Goal: Task Accomplishment & Management: Use online tool/utility

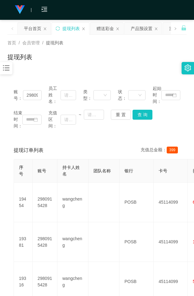
scroll to position [68, 0]
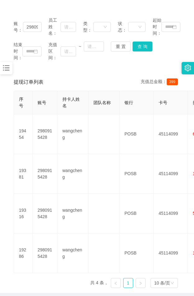
click at [7, 65] on icon "图标: bars" at bounding box center [6, 68] width 8 height 8
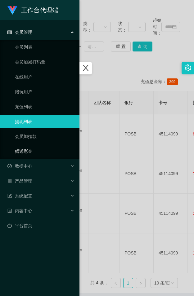
click at [34, 150] on link "赠送彩金" at bounding box center [45, 151] width 60 height 12
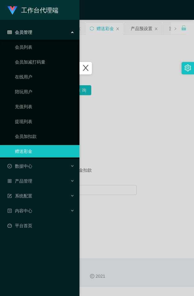
click at [88, 68] on icon "图标: close" at bounding box center [86, 68] width 8 height 8
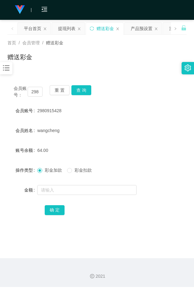
click at [105, 66] on div "赠送彩金" at bounding box center [96, 59] width 179 height 14
drag, startPoint x: 113, startPoint y: 56, endPoint x: 95, endPoint y: 65, distance: 19.4
click at [112, 56] on div "赠送彩金" at bounding box center [96, 59] width 179 height 14
click at [33, 94] on input "2980915428" at bounding box center [35, 92] width 15 height 10
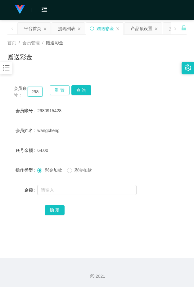
paste input "showboxapps"
type input "showboxapps"
click at [87, 91] on button "查 询" at bounding box center [81, 90] width 20 height 10
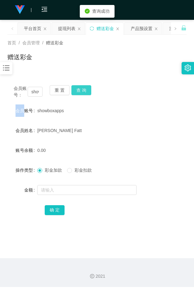
click at [87, 91] on div "会员账号： showboxapps 重 置 查 询" at bounding box center [96, 91] width 179 height 13
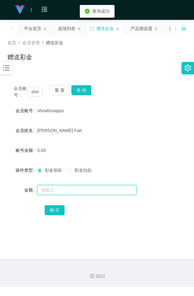
click at [70, 190] on input "text" at bounding box center [86, 190] width 99 height 10
type input "v"
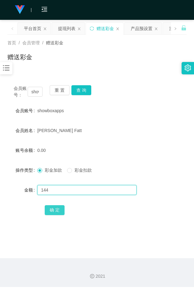
type input "144"
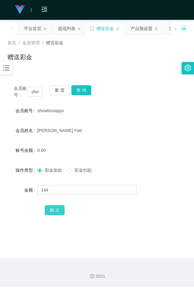
click at [59, 210] on button "确 定" at bounding box center [55, 210] width 20 height 10
click at [36, 93] on input "showboxapps" at bounding box center [35, 92] width 15 height 10
paste input "2980915428"
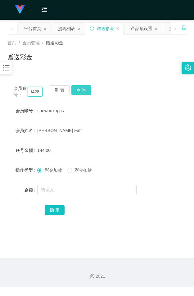
type input "2980915428"
click at [85, 89] on button "查 询" at bounding box center [81, 90] width 20 height 10
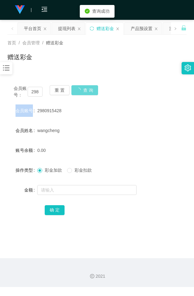
click at [85, 89] on div "会员账号： 2980915428 重 置 查 询" at bounding box center [96, 91] width 179 height 13
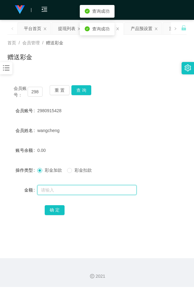
click at [50, 190] on input "text" at bounding box center [86, 190] width 99 height 10
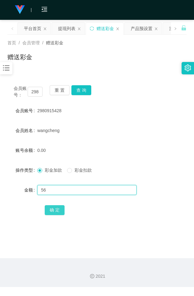
type input "56"
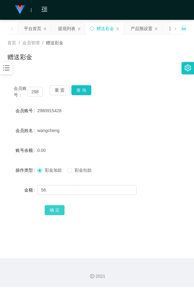
click at [59, 208] on button "确 定" at bounding box center [55, 210] width 20 height 10
click at [36, 91] on input "2980915428" at bounding box center [35, 92] width 15 height 10
paste input "98593821"
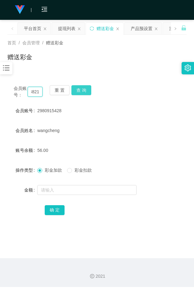
type input "98593821"
click at [78, 90] on button "查 询" at bounding box center [81, 90] width 20 height 10
click at [78, 90] on button "查 询" at bounding box center [84, 90] width 27 height 10
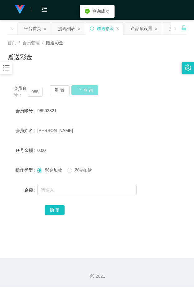
click at [78, 90] on button "查 询" at bounding box center [84, 90] width 27 height 10
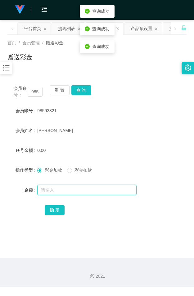
click at [56, 192] on input "text" at bounding box center [86, 190] width 99 height 10
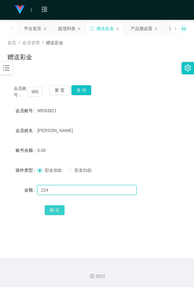
type input "224"
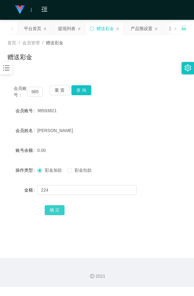
click at [61, 211] on button "确 定" at bounding box center [55, 210] width 20 height 10
click at [34, 92] on input "98593821" at bounding box center [35, 92] width 15 height 10
paste input "88408107"
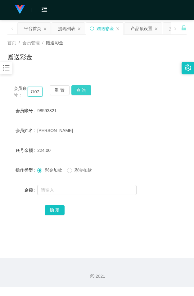
type input "88408107"
click at [84, 88] on button "查 询" at bounding box center [81, 90] width 20 height 10
click at [84, 88] on div "会员账号： 88408107 重 置 查 询" at bounding box center [96, 91] width 179 height 13
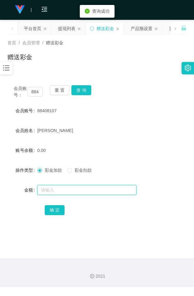
click at [51, 188] on input "text" at bounding box center [86, 190] width 99 height 10
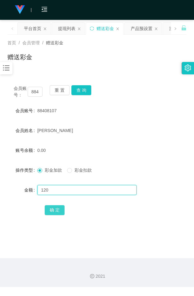
type input "120"
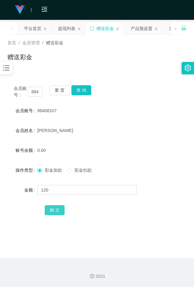
click at [60, 213] on button "确 定" at bounding box center [55, 210] width 20 height 10
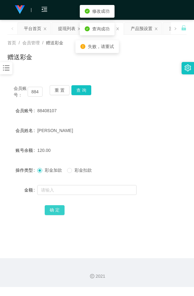
click at [60, 213] on button "确 定" at bounding box center [55, 210] width 20 height 10
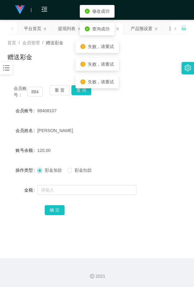
click at [95, 126] on div "[PERSON_NAME]" at bounding box center [89, 130] width 105 height 12
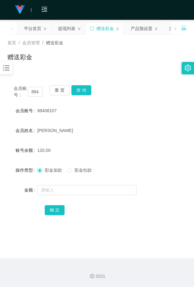
click at [110, 119] on form "会员账号 88408107 会员姓名 [PERSON_NAME] 账号余额 120.00 操作类型 彩金加款 彩金扣款 金额 确 定" at bounding box center [96, 161] width 179 height 112
click at [99, 77] on div "会员账号： 88408107 重 置 查 询 会员账号 88408107 会员姓名 [PERSON_NAME] 账号余额 120.00 操作类型 彩金加款 彩…" at bounding box center [96, 151] width 179 height 158
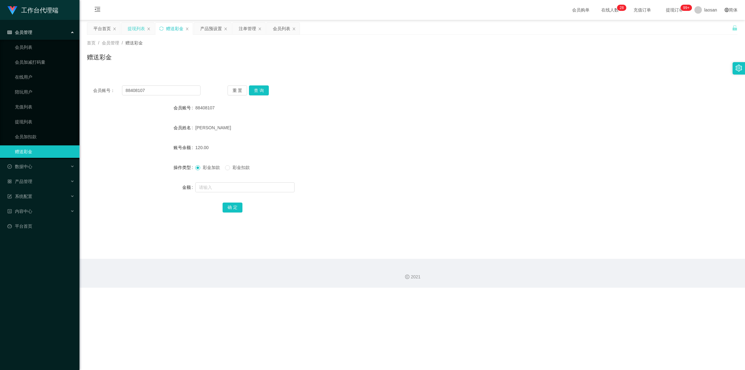
click at [137, 28] on div "提现列表" at bounding box center [136, 29] width 17 height 12
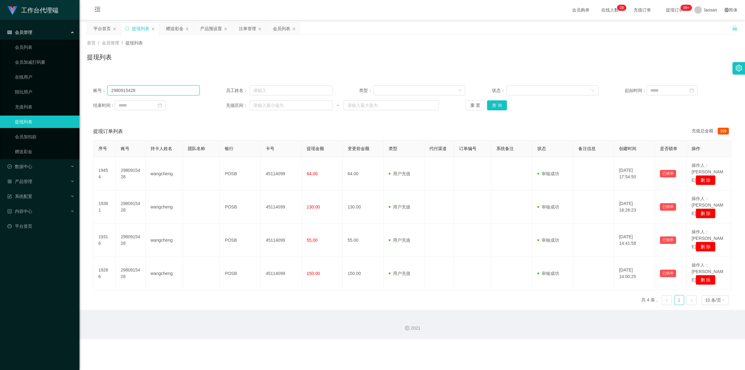
drag, startPoint x: 154, startPoint y: 90, endPoint x: 103, endPoint y: 88, distance: 50.9
click at [96, 89] on div "账号： 2980915428" at bounding box center [146, 90] width 106 height 10
paste input "showboxapps"
click at [194, 103] on button "查 询" at bounding box center [497, 105] width 20 height 10
click at [194, 103] on div "重 置 查 询" at bounding box center [518, 105] width 106 height 10
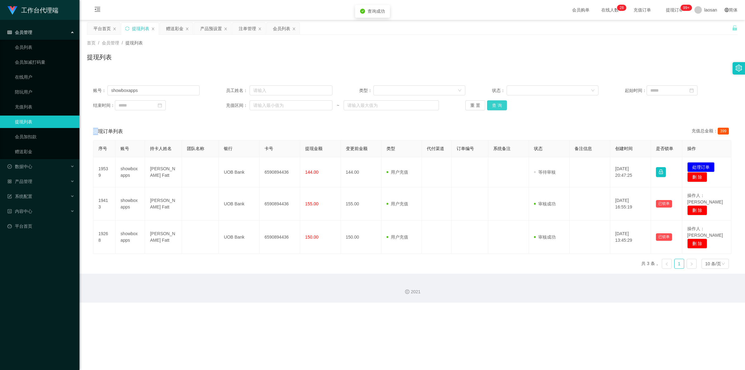
click at [194, 103] on button "查 询" at bounding box center [497, 105] width 20 height 10
click at [194, 103] on div "重 置 查 询" at bounding box center [518, 105] width 106 height 10
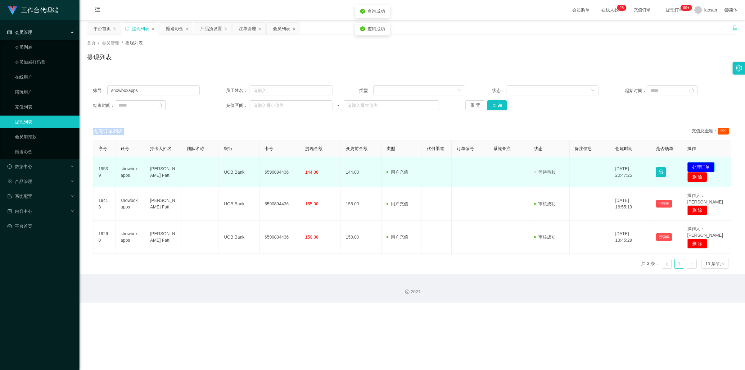
click at [194, 165] on button "处理订单" at bounding box center [700, 167] width 27 height 10
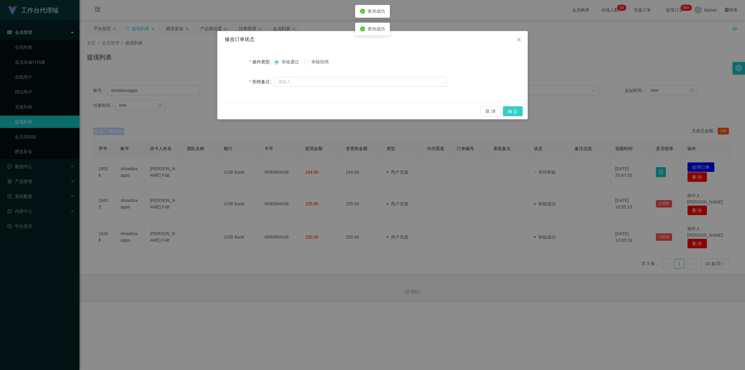
click at [194, 109] on button "确 定" at bounding box center [513, 111] width 20 height 10
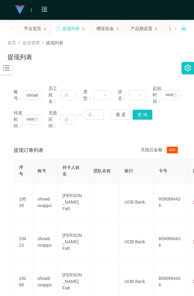
drag, startPoint x: 78, startPoint y: 56, endPoint x: 100, endPoint y: 45, distance: 24.8
click at [78, 56] on div "提现列表" at bounding box center [96, 59] width 179 height 14
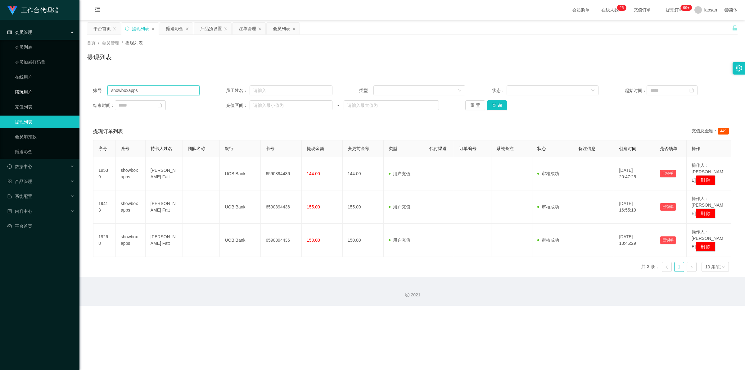
drag, startPoint x: 151, startPoint y: 89, endPoint x: 61, endPoint y: 89, distance: 90.0
click at [61, 89] on section "工作台代理端 会员管理 会员列表 会员加减打码量 在线用户 陪玩用户 充值列表 提现列表 会员加扣款 赠送彩金 数据中心 产品管理 系统配置 内容中心 平台首…" at bounding box center [372, 152] width 745 height 305
paste input "2980915428"
click at [194, 104] on button "查 询" at bounding box center [497, 105] width 20 height 10
click at [194, 104] on div "重 置 查 询" at bounding box center [518, 105] width 106 height 10
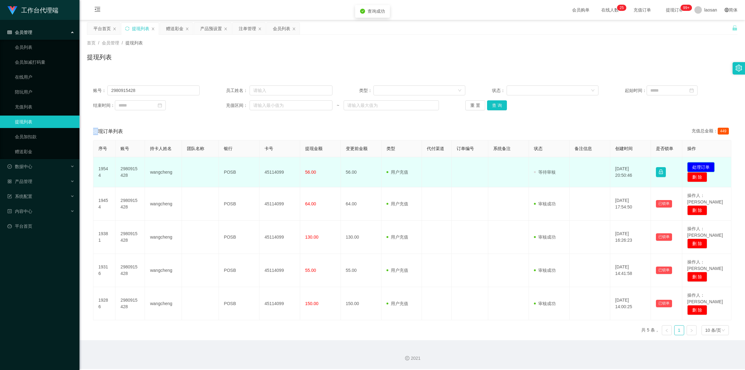
click at [194, 166] on button "处理订单" at bounding box center [700, 167] width 27 height 10
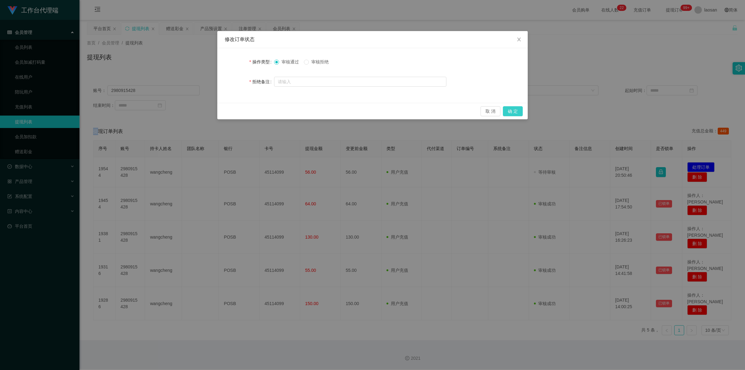
click at [194, 112] on button "确 定" at bounding box center [513, 111] width 20 height 10
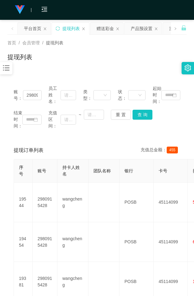
click at [157, 55] on div "提现列表" at bounding box center [96, 59] width 179 height 14
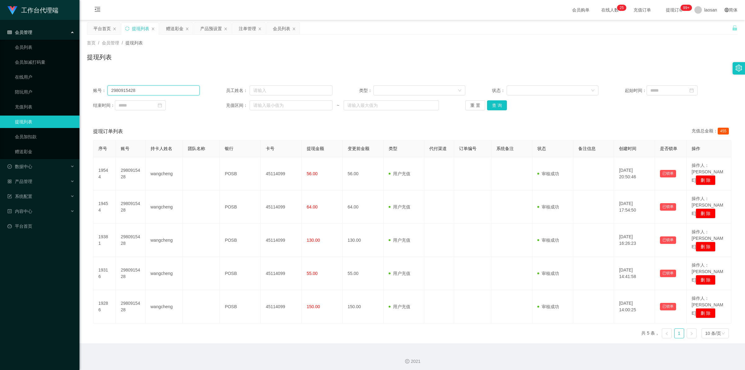
drag, startPoint x: 140, startPoint y: 90, endPoint x: 38, endPoint y: 84, distance: 102.0
click at [35, 88] on section "工作台代理端 会员管理 会员列表 会员加减打码量 在线用户 陪玩用户 充值列表 提现列表 会员加扣款 赠送彩金 数据中心 产品管理 系统配置 内容中心 平台首…" at bounding box center [372, 186] width 745 height 372
paste input "98593821"
click at [194, 104] on button "查 询" at bounding box center [497, 105] width 20 height 10
click at [194, 104] on div "重 置 查 询" at bounding box center [518, 105] width 106 height 10
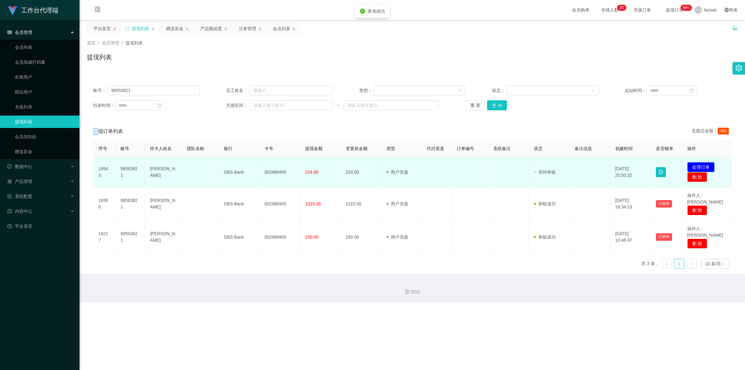
click at [194, 165] on button "处理订单" at bounding box center [700, 167] width 27 height 10
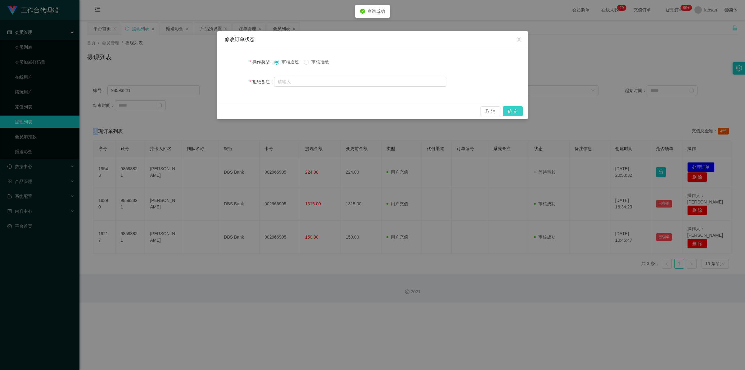
click at [194, 110] on button "确 定" at bounding box center [513, 111] width 20 height 10
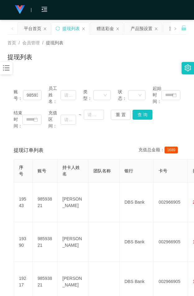
drag, startPoint x: 81, startPoint y: 75, endPoint x: 94, endPoint y: 65, distance: 16.3
click at [81, 74] on div "账号： 98593821 员工姓名： 类型： 状态： 起始时间： 结束时间： 充值区间： ~ 重 置 查 询 提现订单列表 充值总金额： 1689 序号 账号…" at bounding box center [96, 197] width 179 height 250
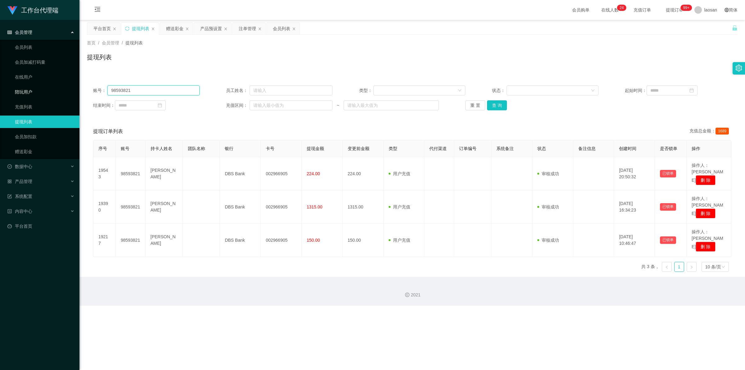
drag, startPoint x: 144, startPoint y: 92, endPoint x: 58, endPoint y: 85, distance: 86.8
click at [48, 92] on section "工作台代理端 会员管理 会员列表 会员加减打码量 在线用户 陪玩用户 充值列表 提现列表 会员加扣款 赠送彩金 数据中心 产品管理 系统配置 内容中心 平台首…" at bounding box center [372, 152] width 745 height 305
paste input "88408107"
type input "88408107"
click at [194, 103] on button "查 询" at bounding box center [497, 105] width 20 height 10
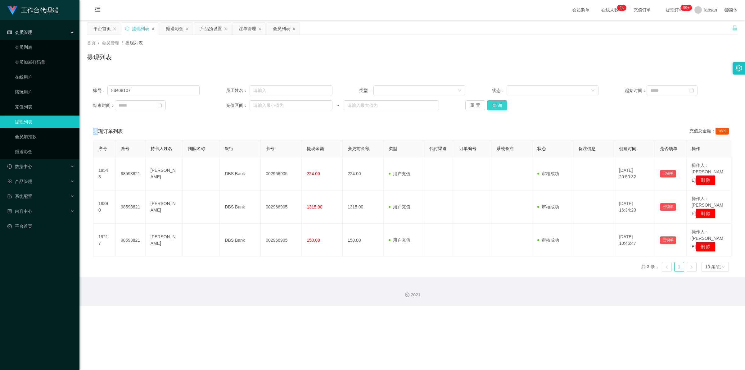
click at [194, 103] on div "重 置 查 询" at bounding box center [518, 105] width 106 height 10
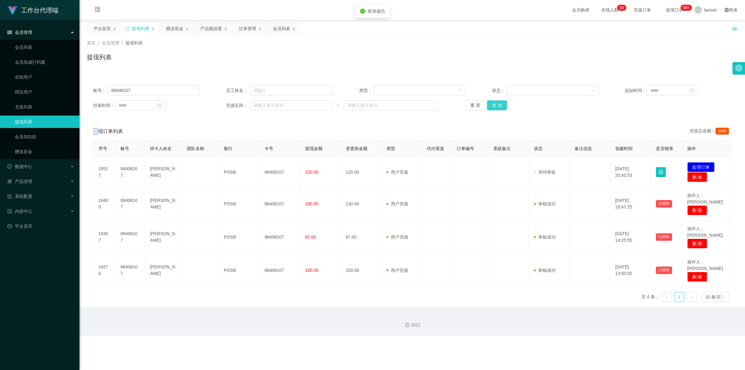
click at [194, 103] on button "查 询" at bounding box center [497, 105] width 20 height 10
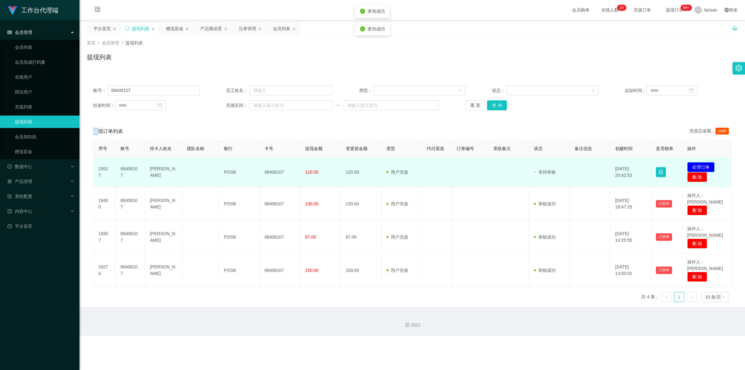
click at [194, 166] on button "处理订单" at bounding box center [700, 167] width 27 height 10
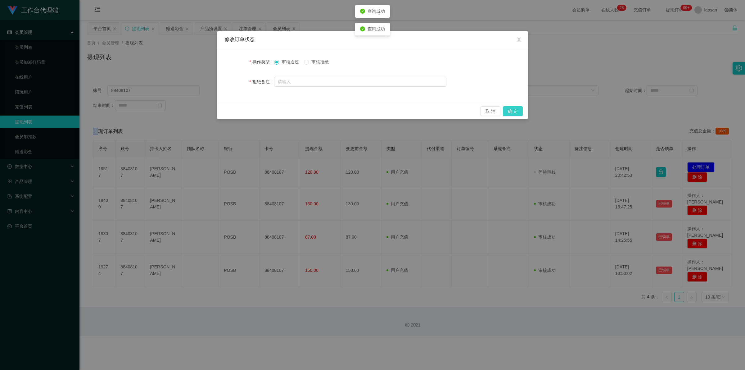
click at [194, 113] on button "确 定" at bounding box center [513, 111] width 20 height 10
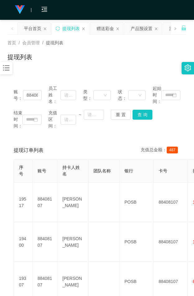
click at [129, 45] on div "首页 / 会员管理 / 提现列表 /" at bounding box center [96, 43] width 179 height 7
